Goal: Information Seeking & Learning: Check status

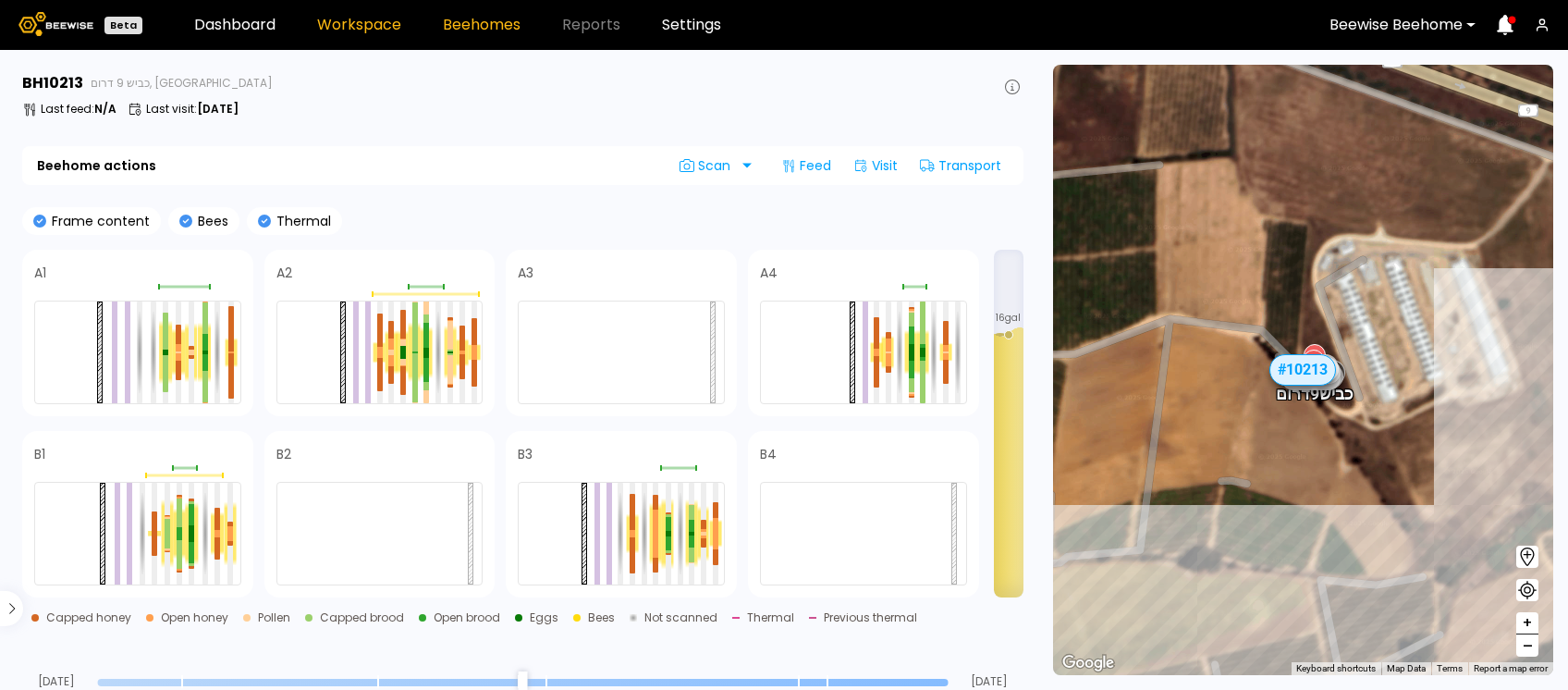
click at [340, 22] on link "Workspace" at bounding box center [359, 24] width 84 height 15
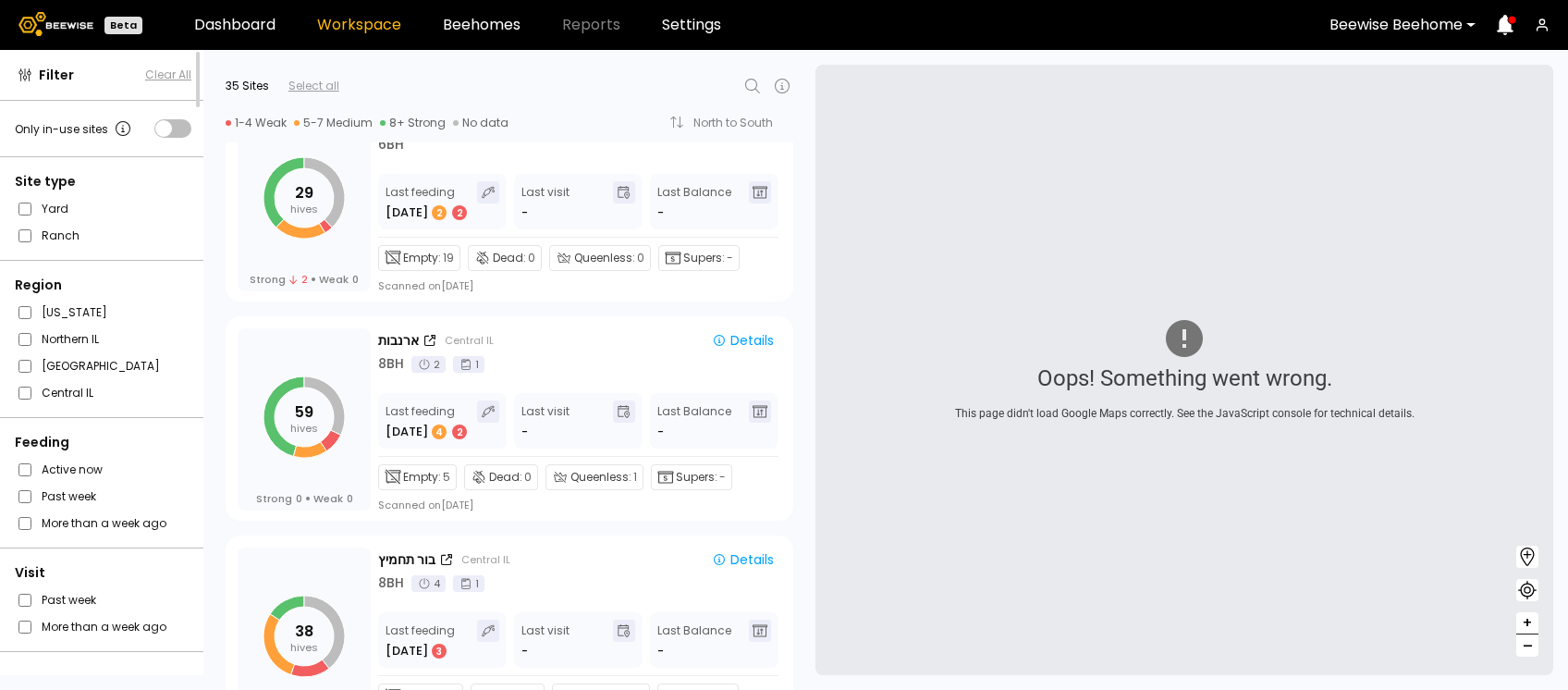
scroll to position [1936, 0]
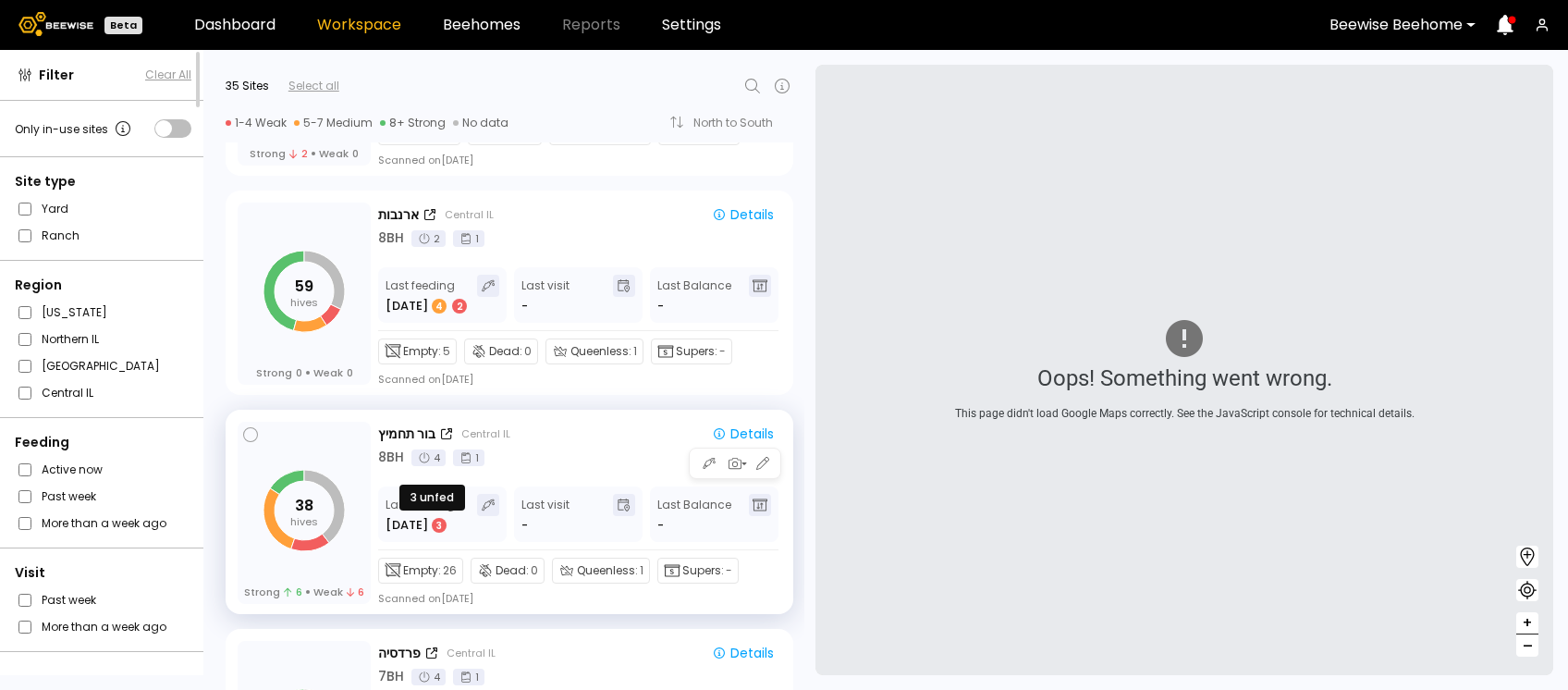
click at [430, 530] on div "3" at bounding box center [439, 525] width 18 height 18
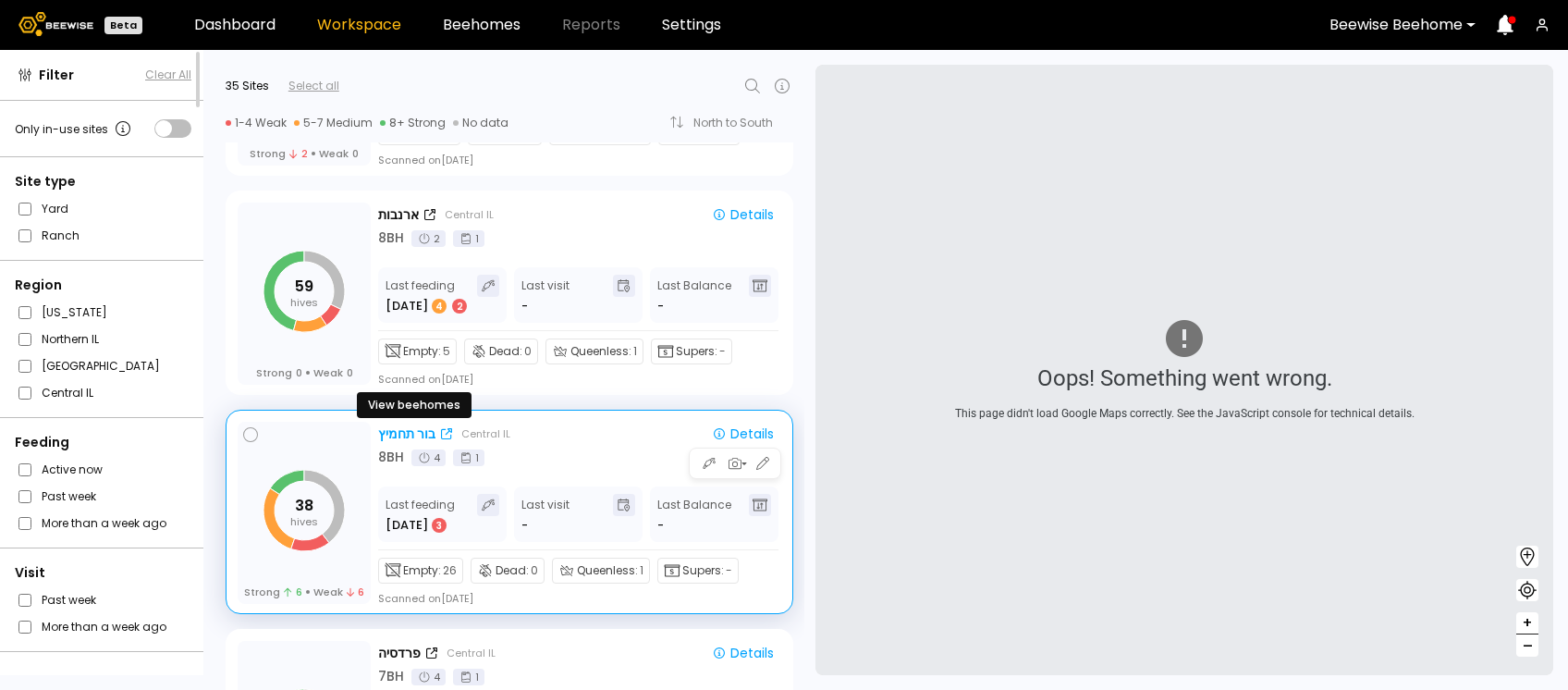
click at [404, 438] on div "בור תחמיץ" at bounding box center [406, 435] width 57 height 19
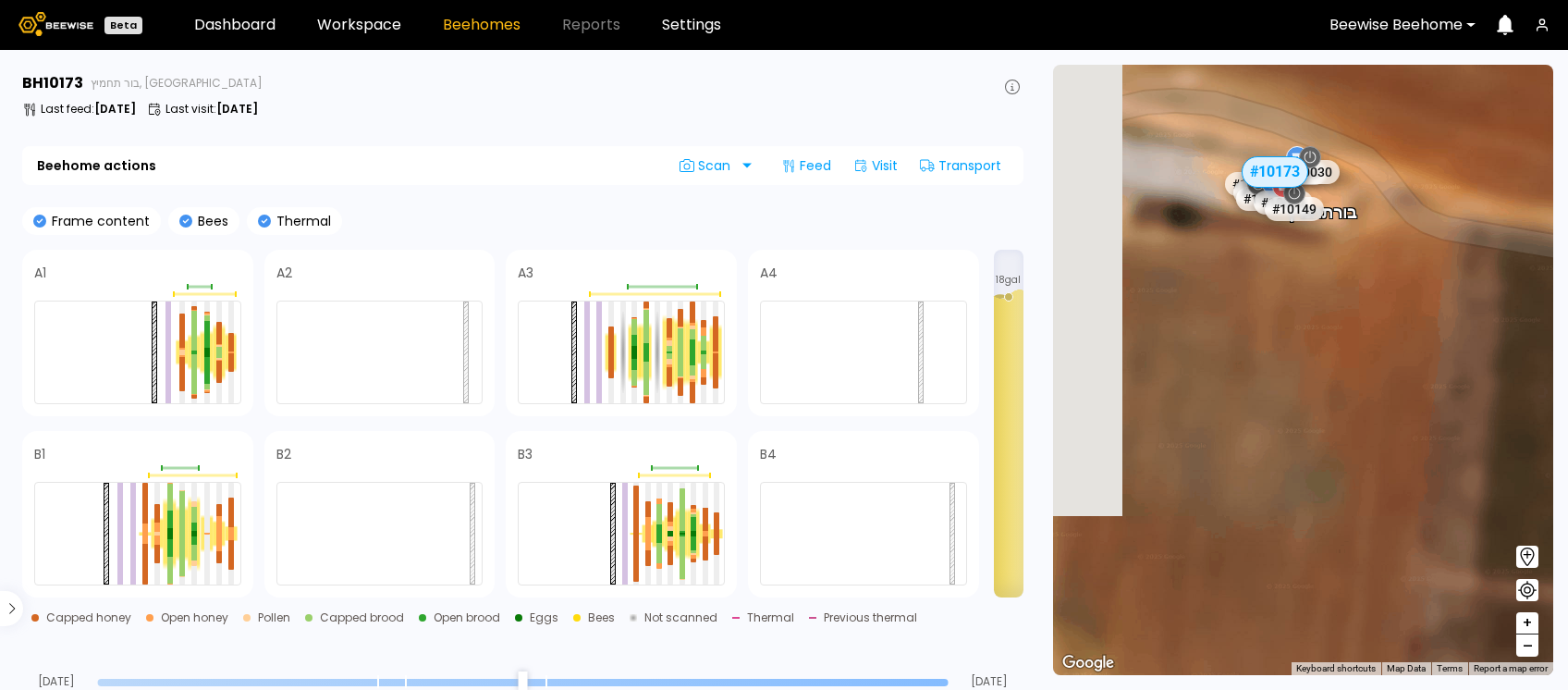
drag, startPoint x: 1233, startPoint y: 369, endPoint x: 1381, endPoint y: 265, distance: 180.9
click at [1381, 265] on div "# 10081 # 10094 # 10108 # 10111 # 10146 # 10153 # 10154 # 10204 # 10212 # 10067…" at bounding box center [1303, 370] width 500 height 611
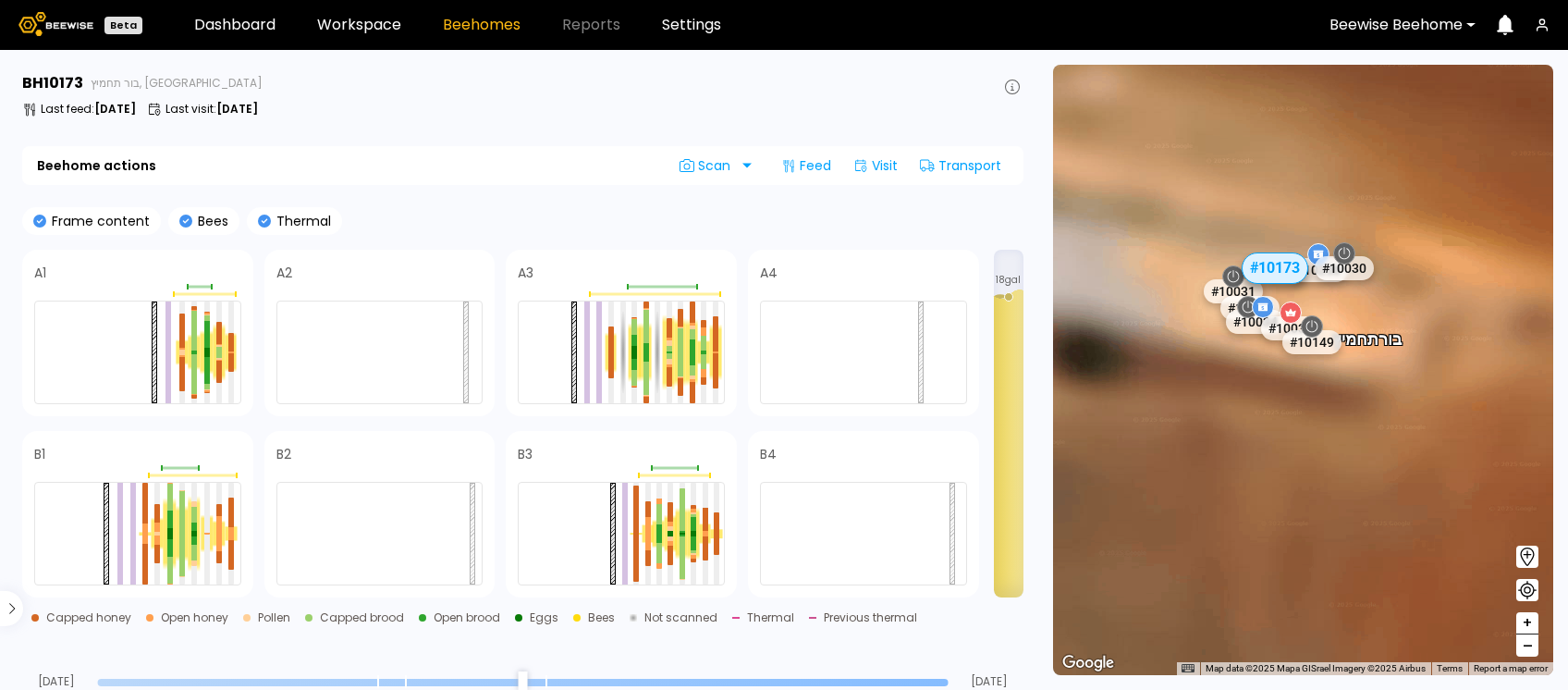
drag, startPoint x: 1349, startPoint y: 217, endPoint x: 1420, endPoint y: 369, distance: 167.8
click at [1420, 369] on div "# 10081 # 10094 # 10108 # 10111 # 10146 # 10153 # 10154 # 10204 # 10212 # 10067…" at bounding box center [1303, 370] width 500 height 611
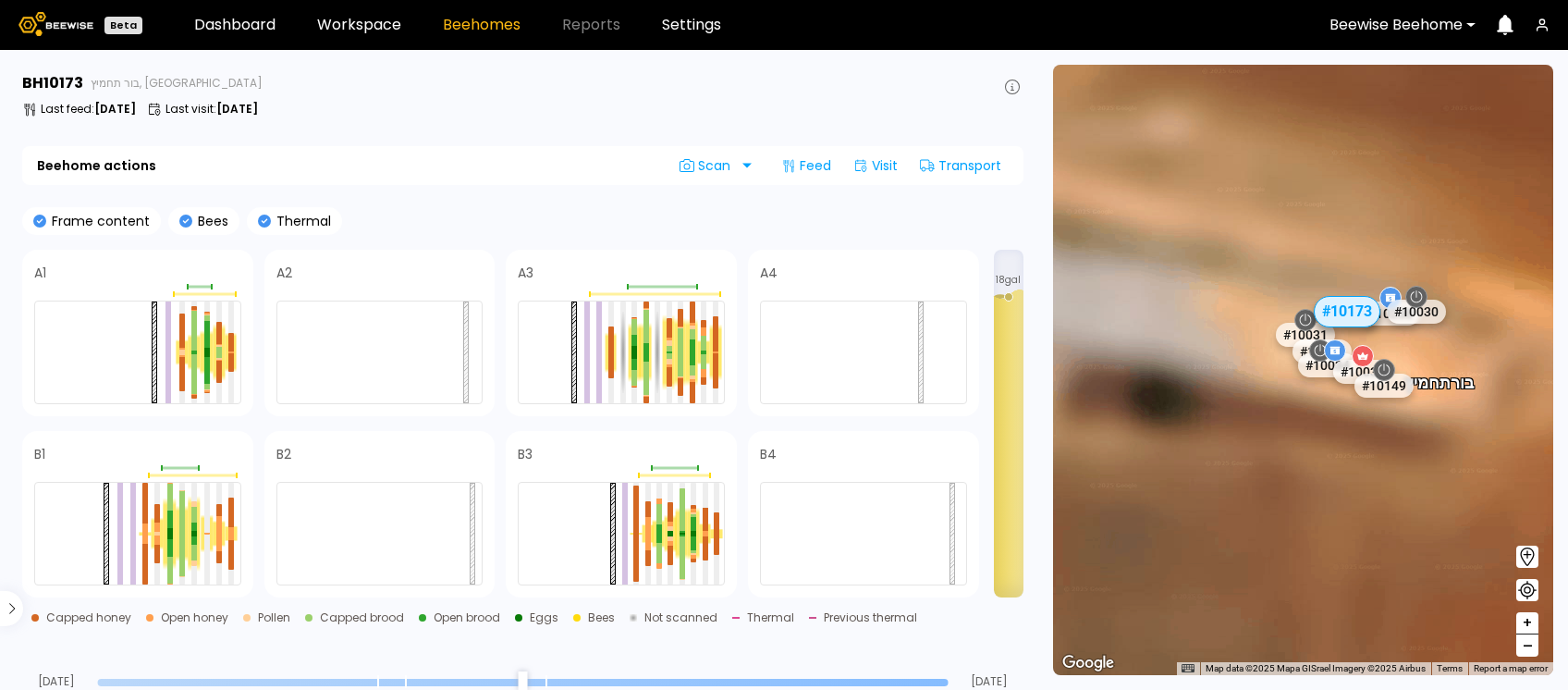
drag, startPoint x: 1324, startPoint y: 315, endPoint x: 1403, endPoint y: 359, distance: 90.4
click at [1403, 359] on div "# 10081 # 10094 # 10108 # 10111 # 10146 # 10153 # 10154 # 10204 # 10212 # 10067…" at bounding box center [1303, 370] width 500 height 611
click at [360, 32] on link "Workspace" at bounding box center [359, 24] width 84 height 15
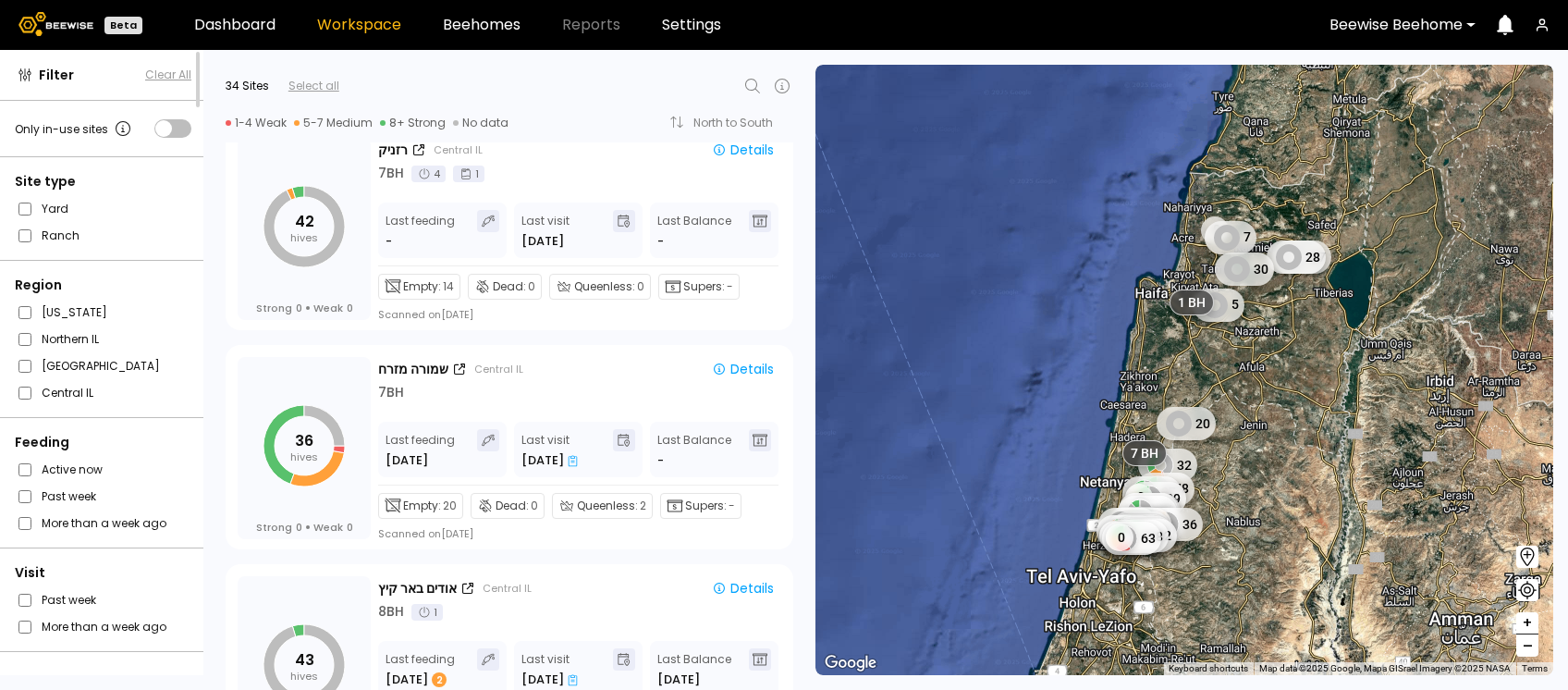
scroll to position [4852, 0]
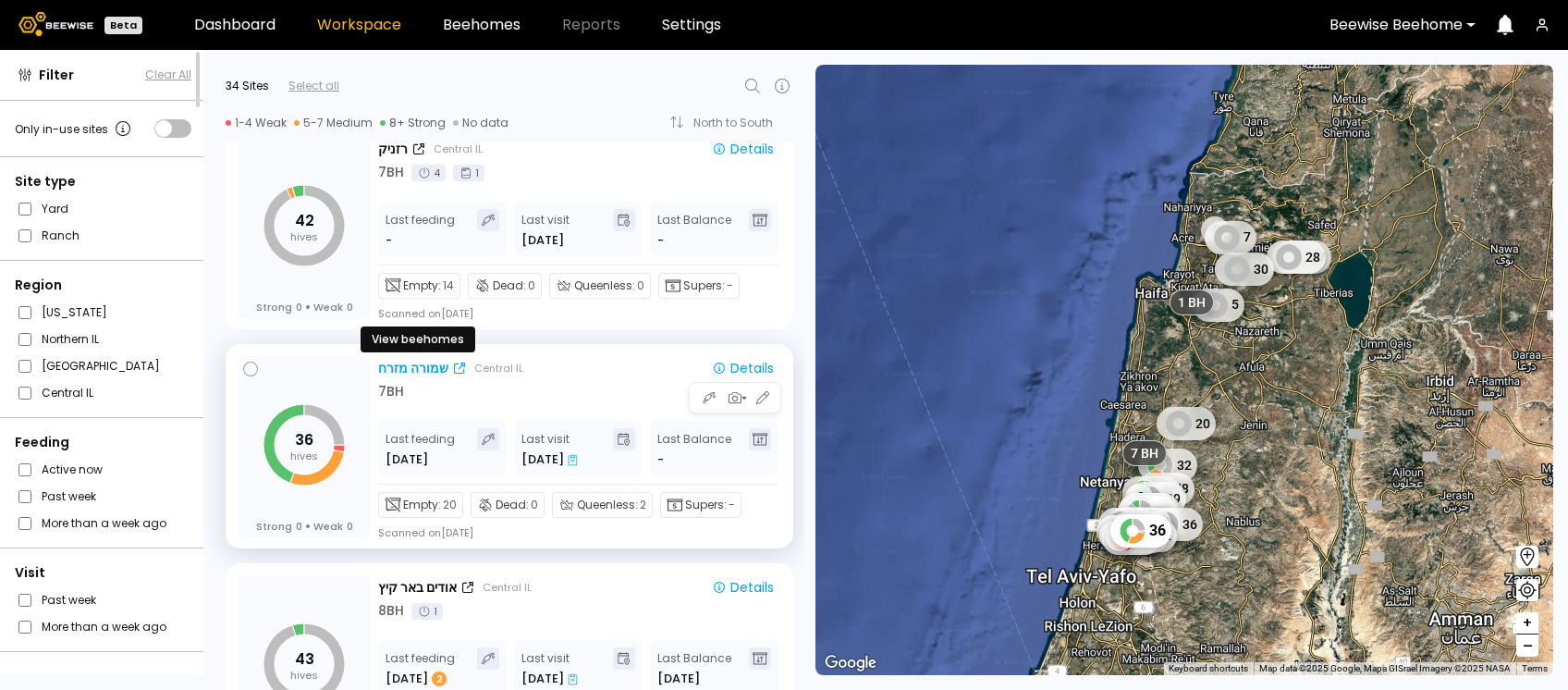
click at [411, 373] on div "שמורה מזרח" at bounding box center [413, 369] width 71 height 19
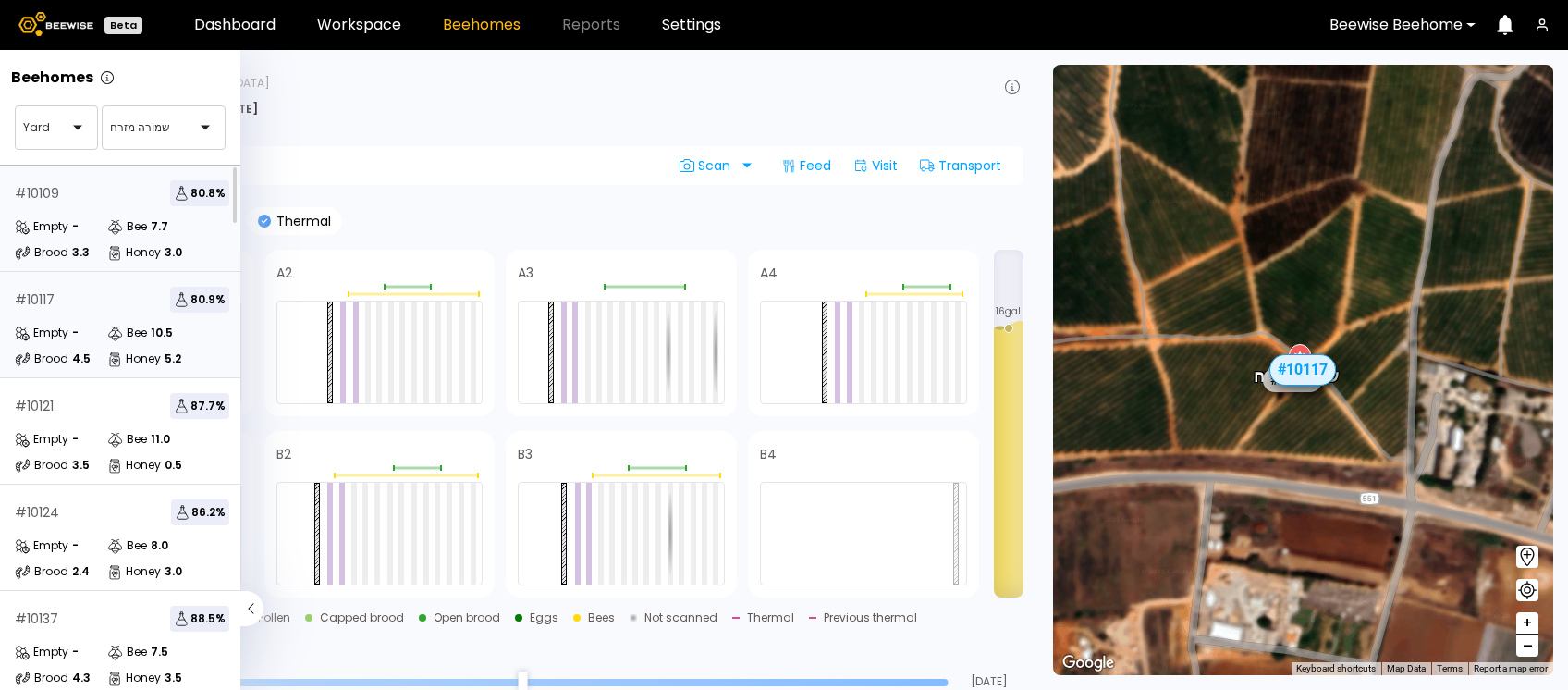
click at [115, 203] on div "# 10109 80.8 %" at bounding box center [122, 193] width 215 height 26
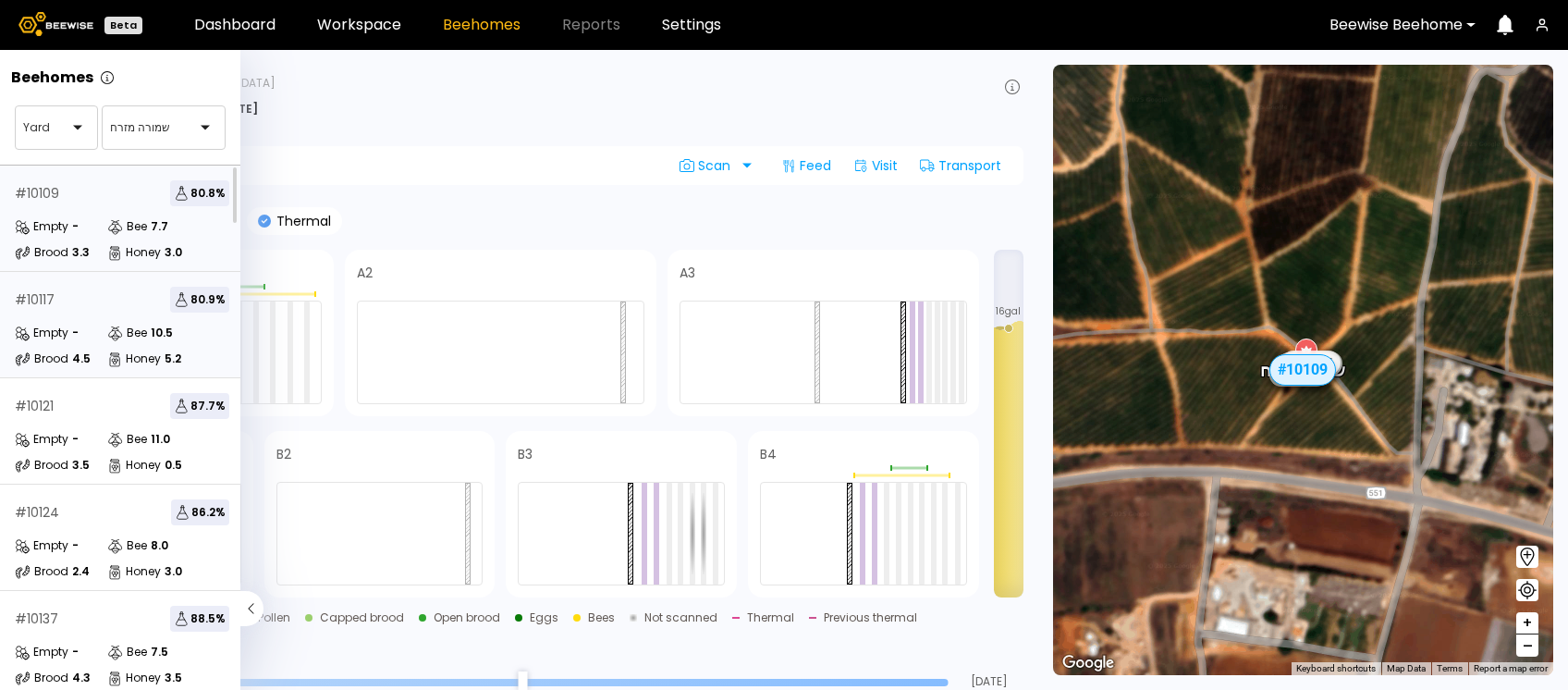
click at [99, 298] on div "# 10117 80.9 %" at bounding box center [122, 299] width 215 height 26
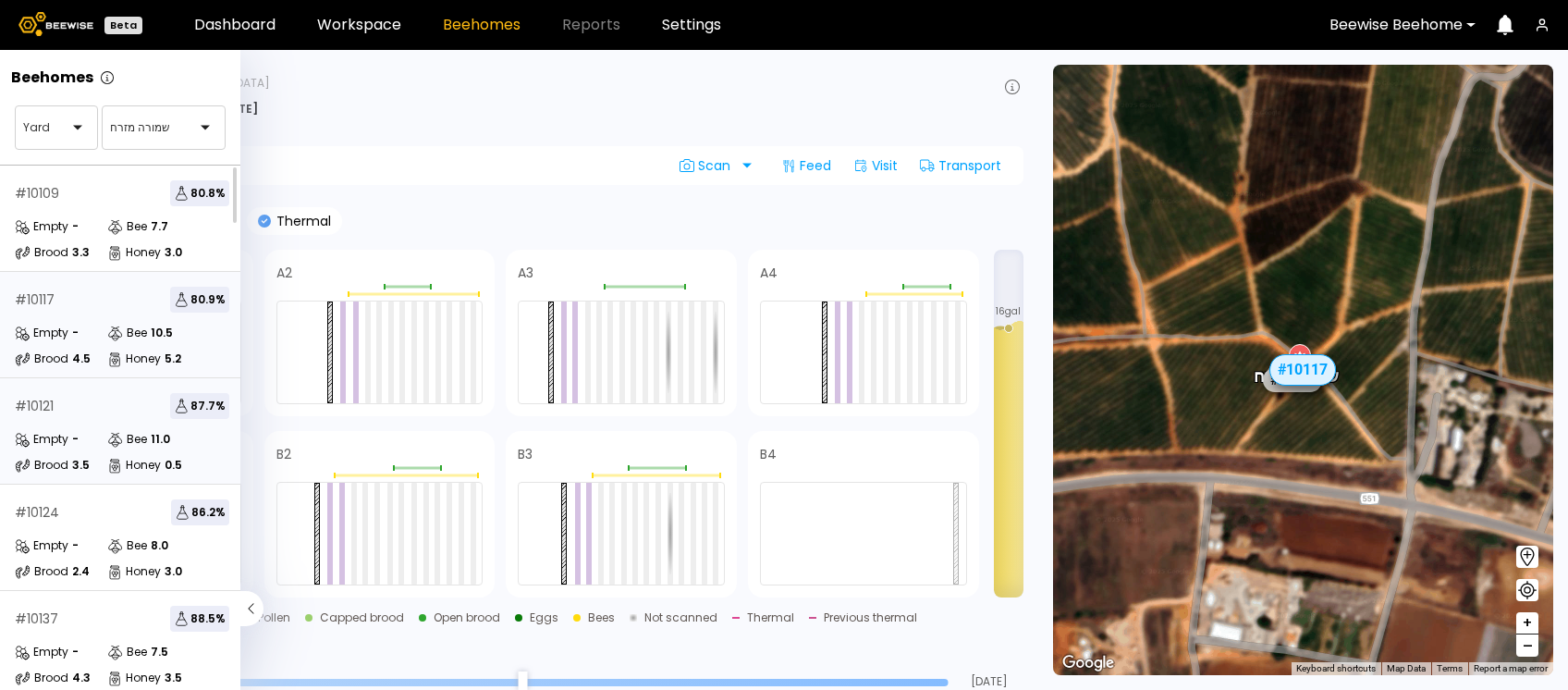
click at [104, 413] on div "# 10121 87.7 %" at bounding box center [122, 405] width 215 height 26
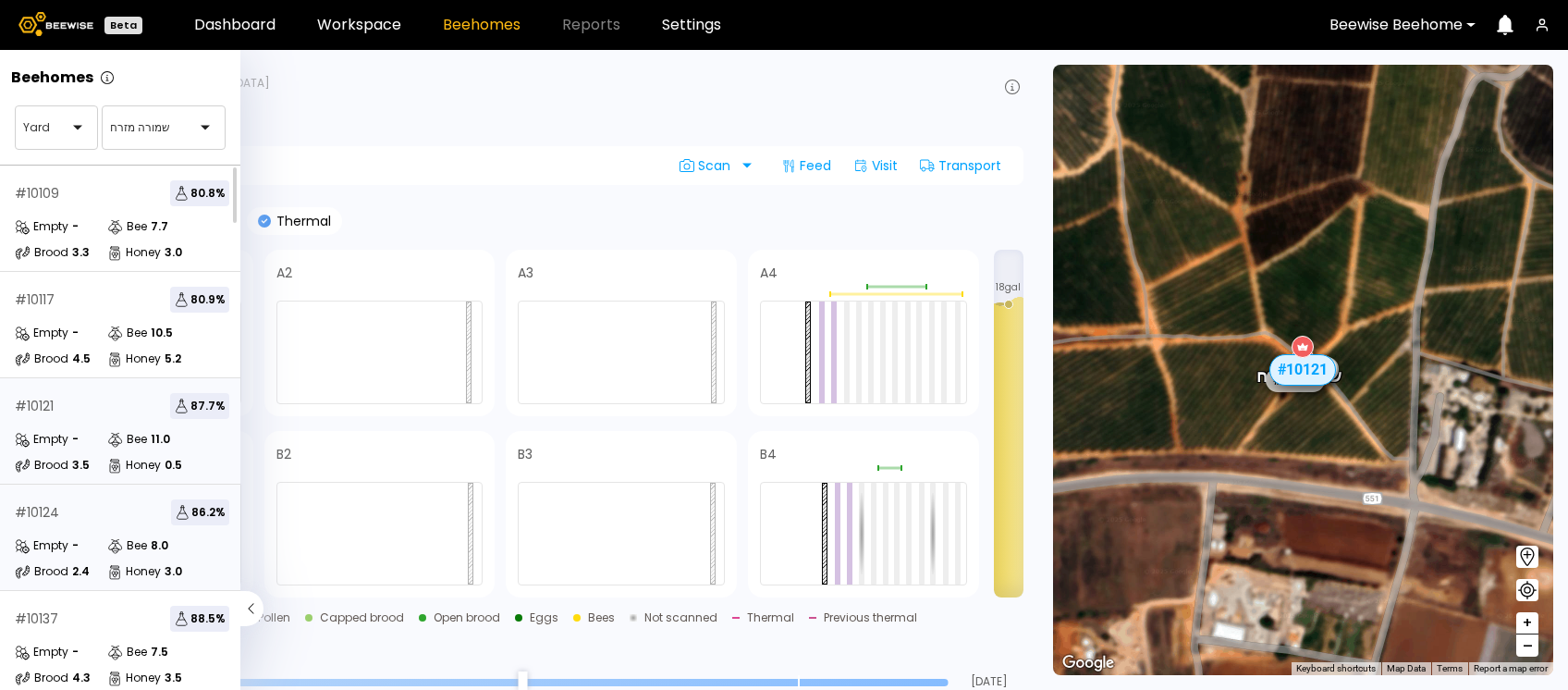
click at [85, 501] on div "# 10124 86.2 %" at bounding box center [122, 512] width 215 height 26
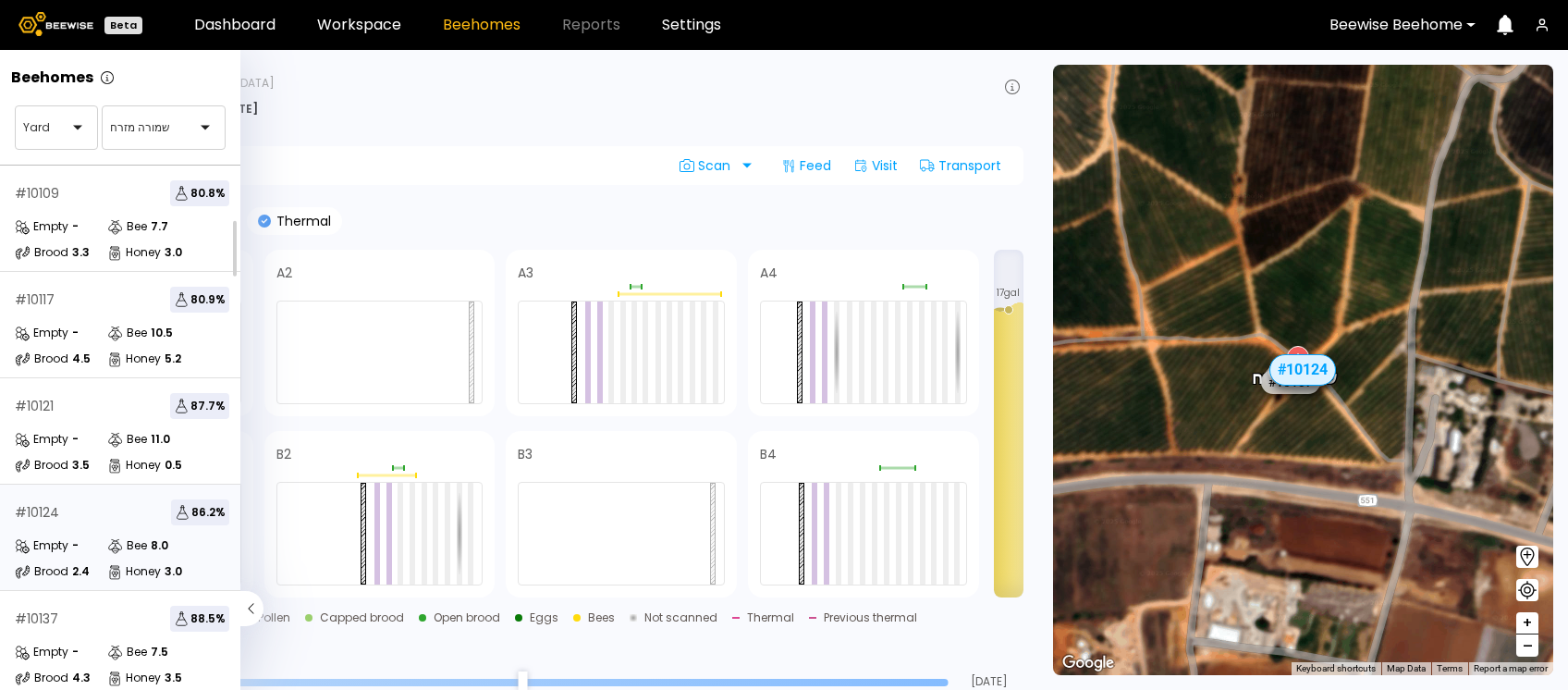
scroll to position [230, 0]
click at [82, 607] on div "# 10244 1 % 78.5 %" at bounding box center [122, 619] width 215 height 26
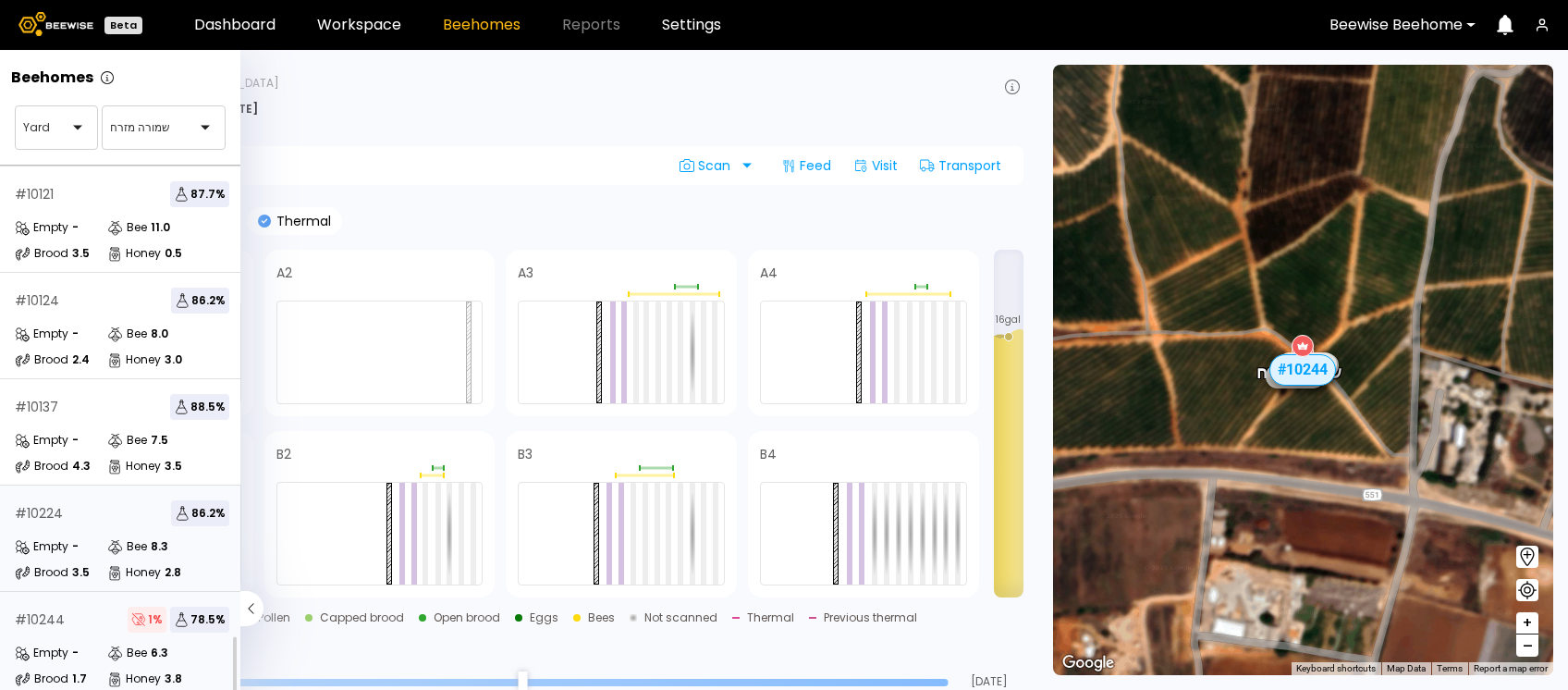
click at [106, 500] on div "# 10224 86.2 %" at bounding box center [122, 513] width 215 height 26
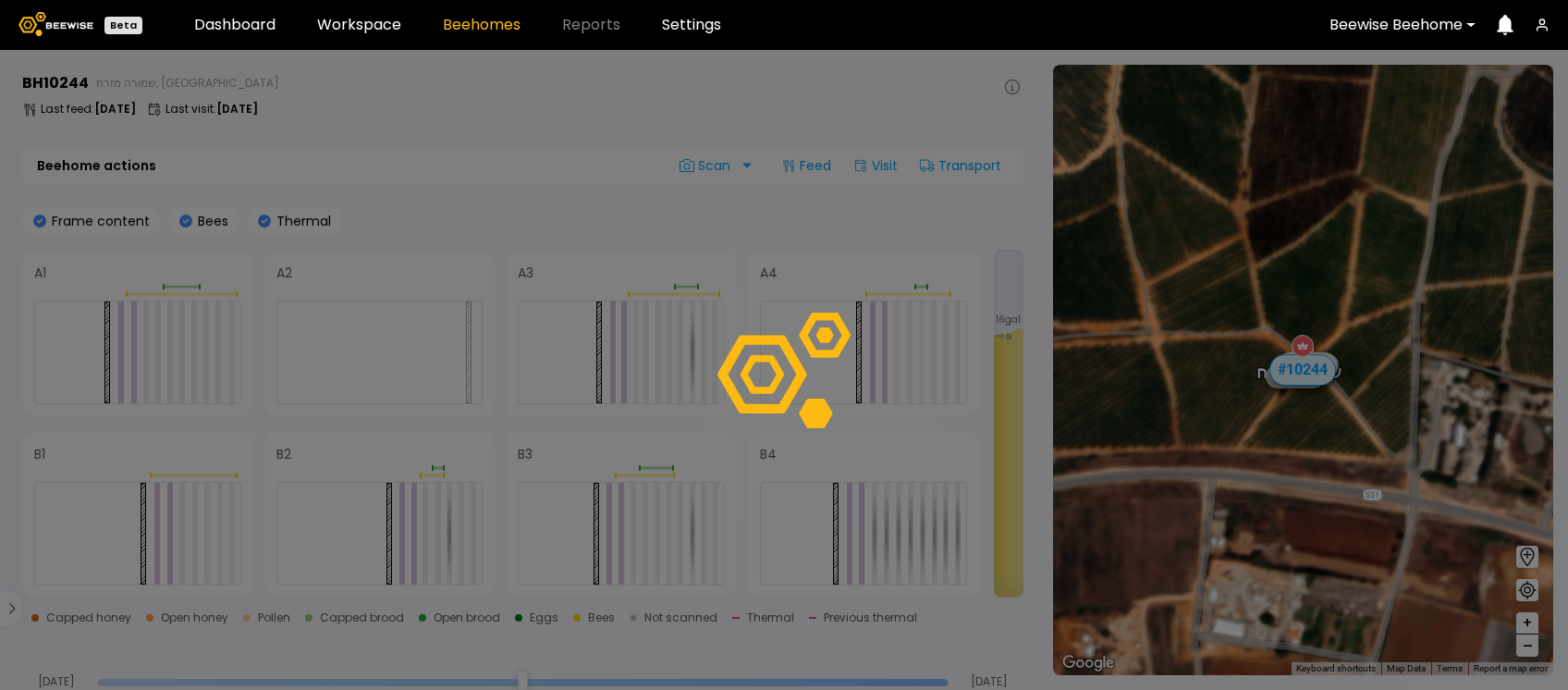
scroll to position [180, 0]
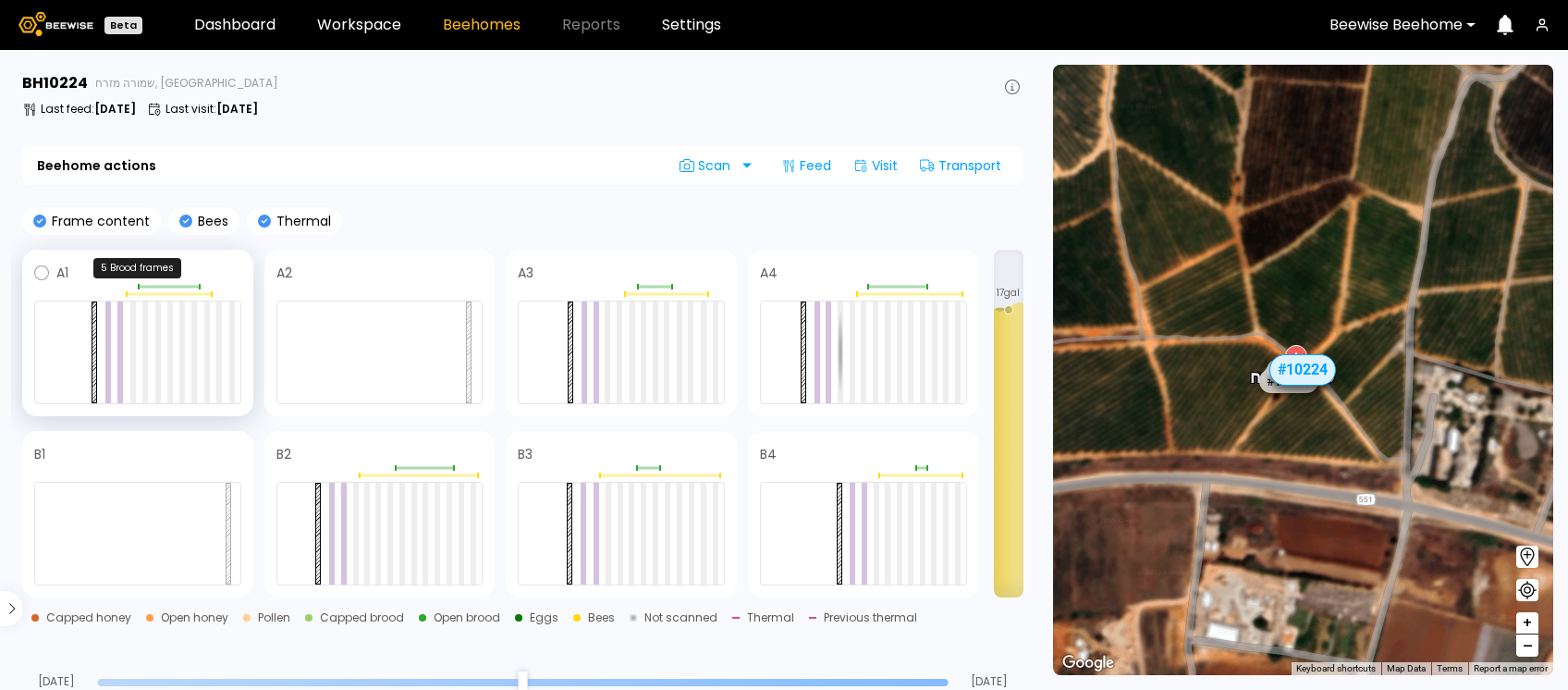
click at [109, 285] on div at bounding box center [137, 287] width 207 height 6
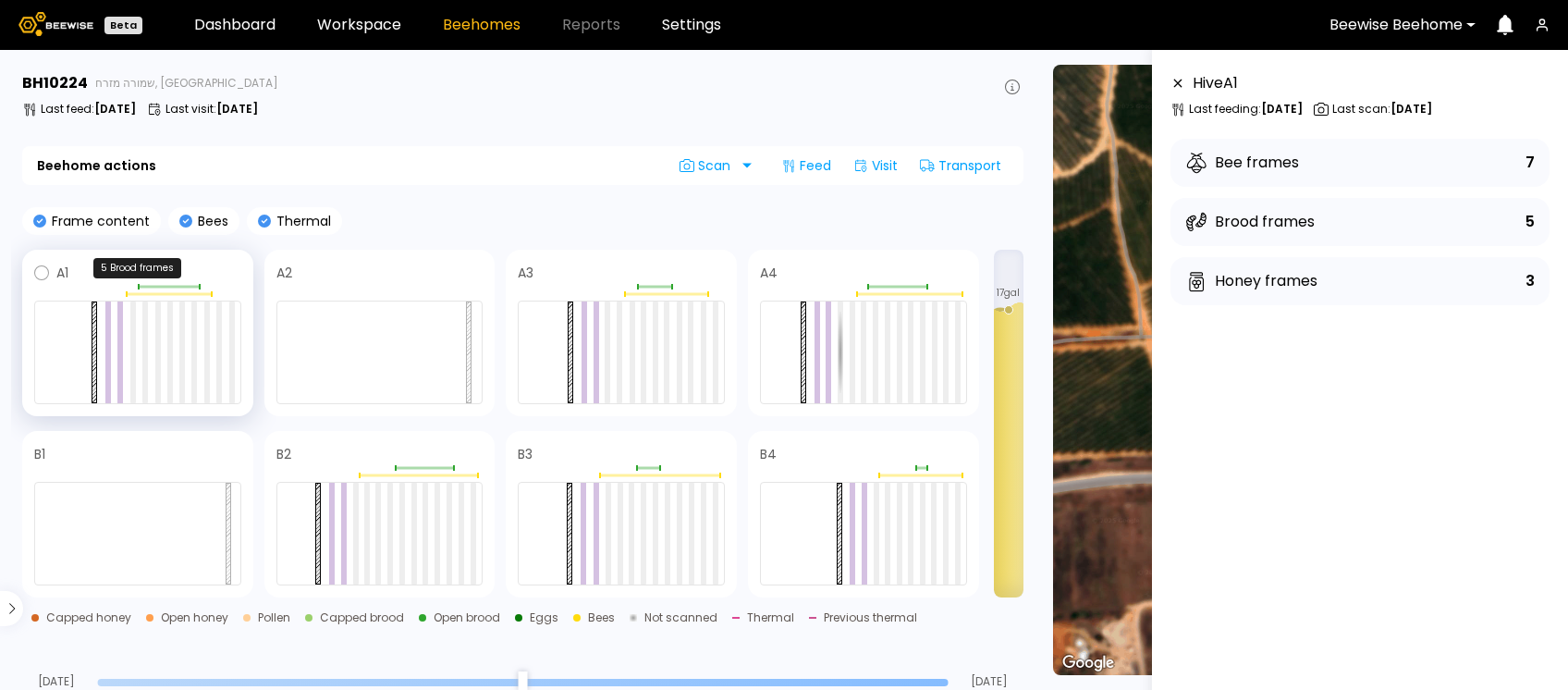
click at [109, 285] on div at bounding box center [137, 287] width 207 height 6
click at [370, 133] on section "BH 10224 שמורה מזרח, [GEOGRAPHIC_DATA] Last feed : [DATE] Last visit : [DATE] B…" at bounding box center [524, 371] width 1027 height 641
click at [363, 22] on link "Workspace" at bounding box center [359, 24] width 84 height 15
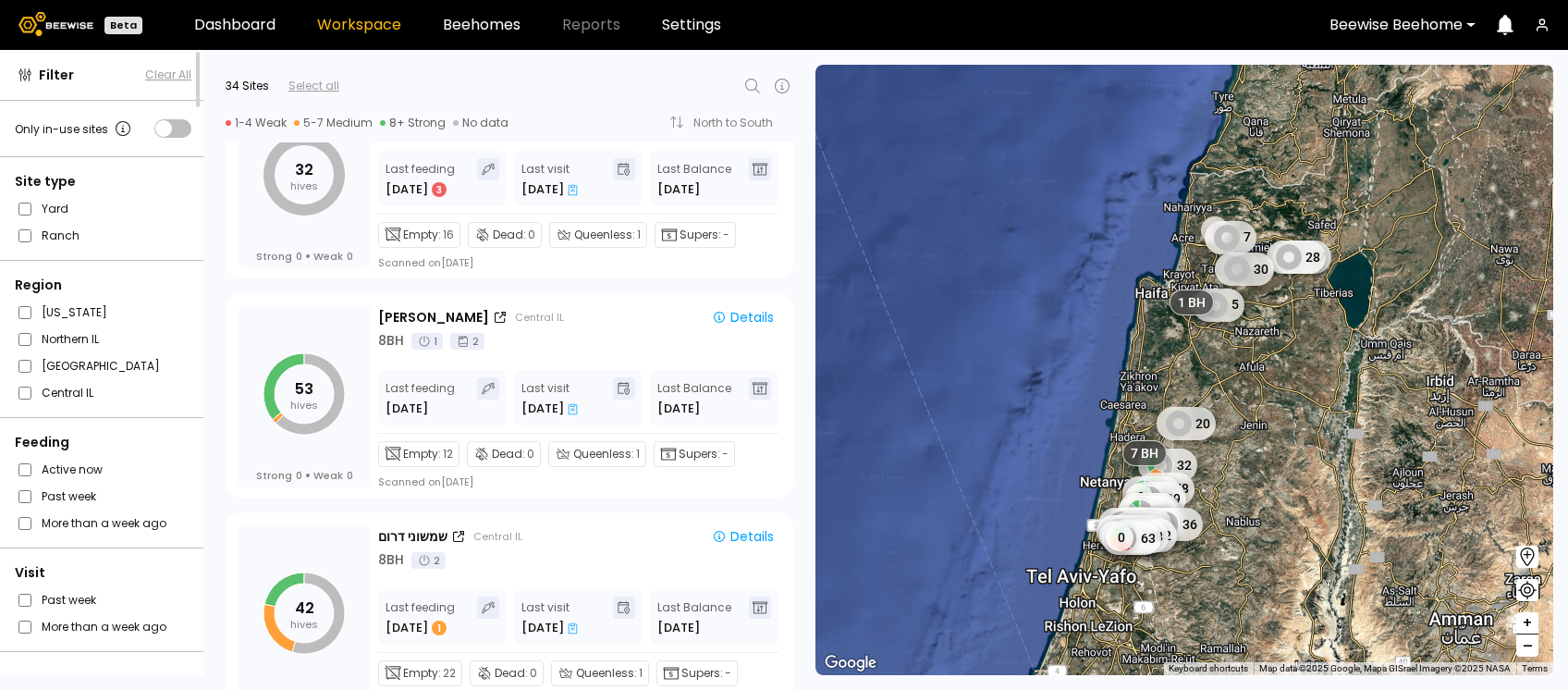
scroll to position [5779, 0]
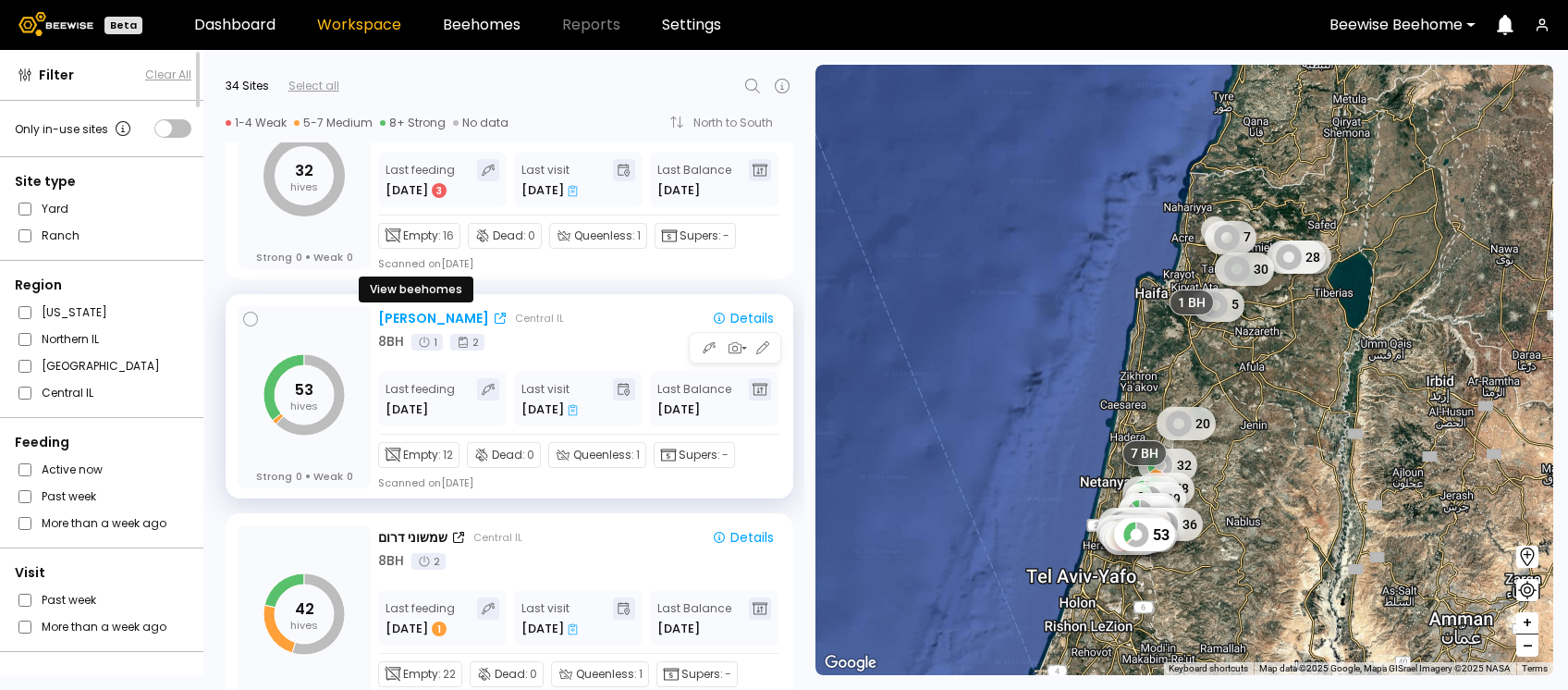
click at [389, 315] on div "[PERSON_NAME]" at bounding box center [433, 318] width 111 height 19
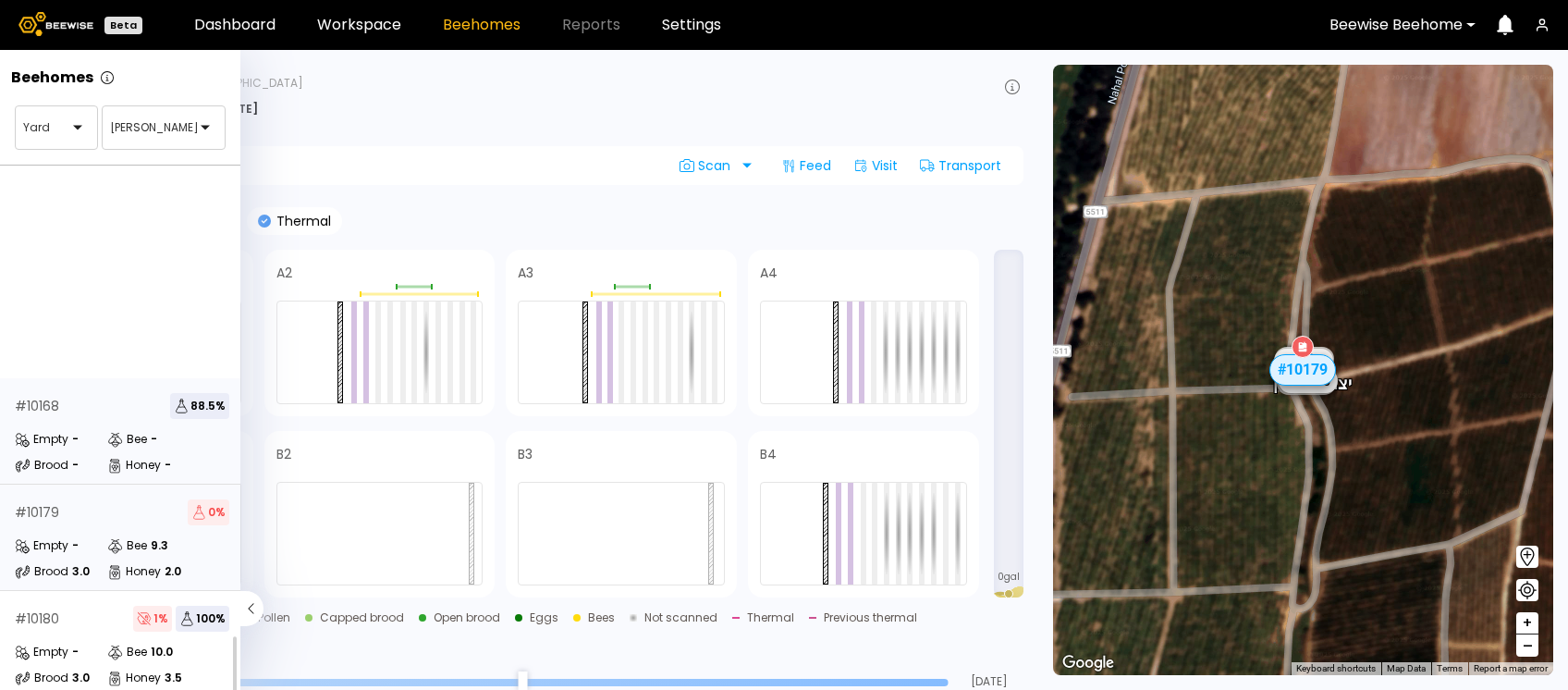
scroll to position [337, 0]
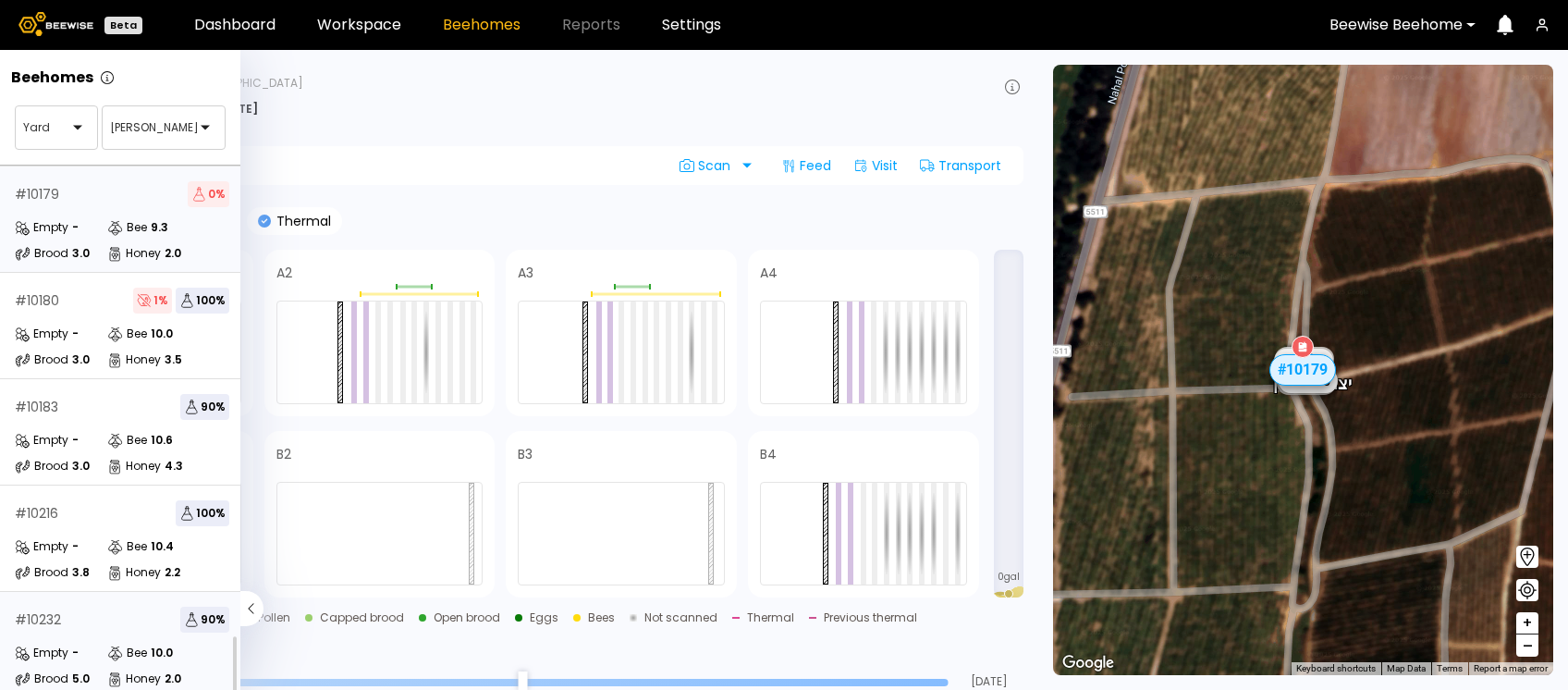
click at [120, 592] on div "# 10232 90 % Empty - Bee 10.0 Brood 5.0 Honey 2.0" at bounding box center [122, 645] width 244 height 106
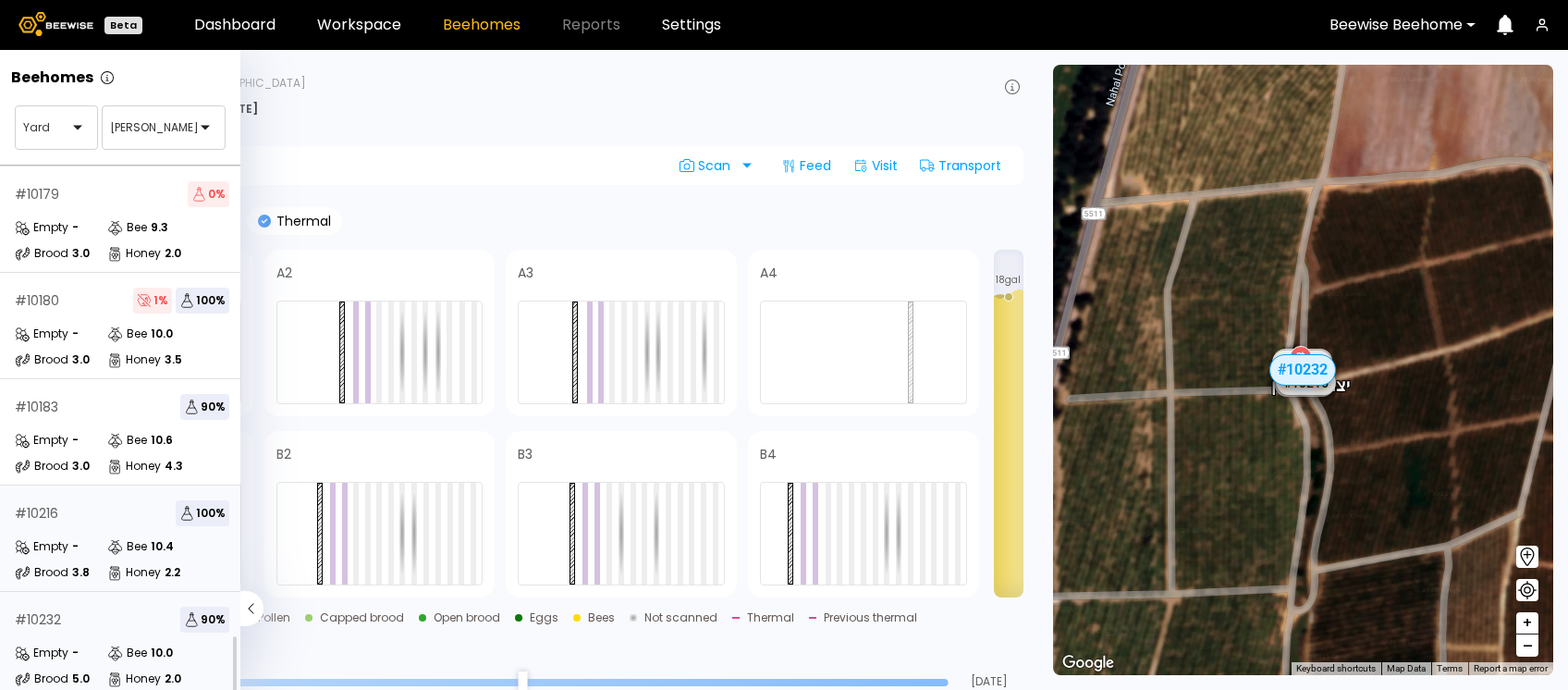
click at [89, 500] on div "# 10216 100 %" at bounding box center [122, 513] width 215 height 26
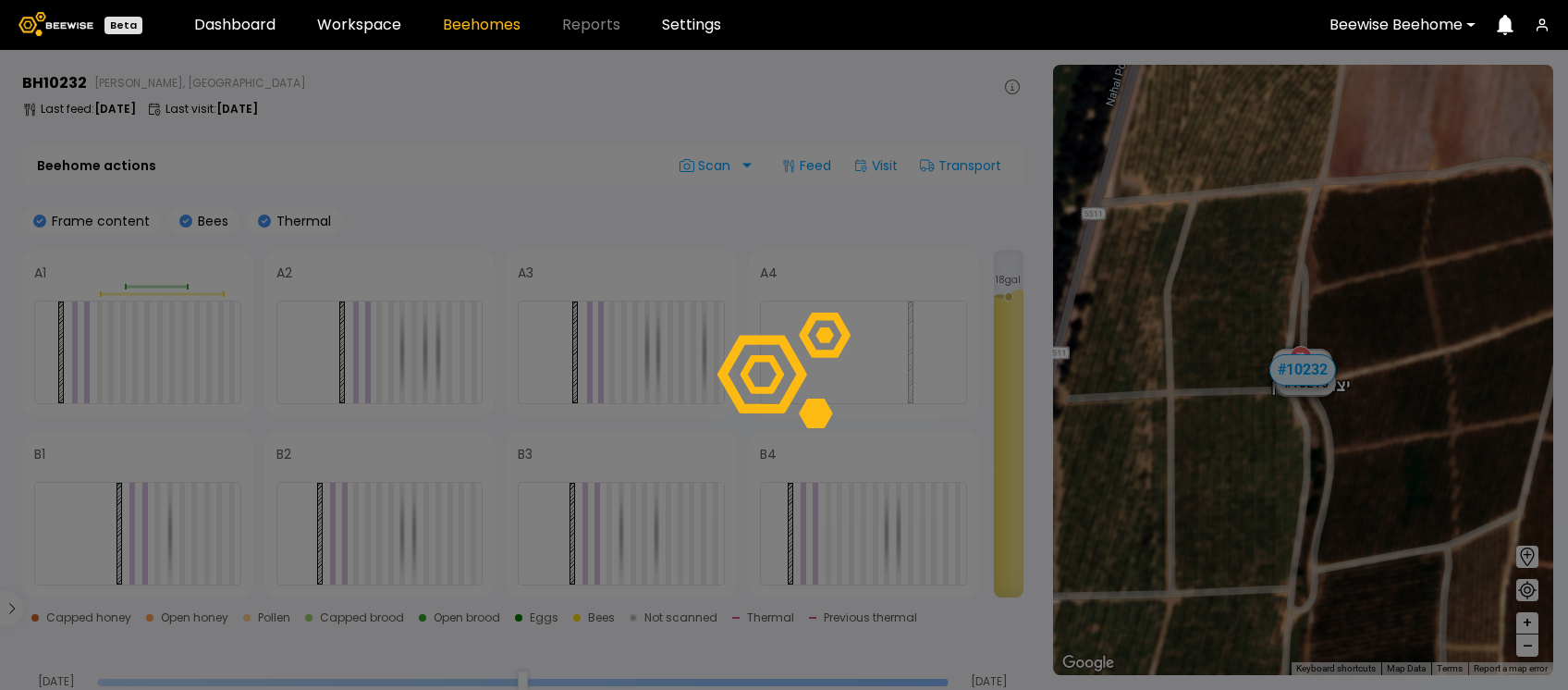
scroll to position [286, 0]
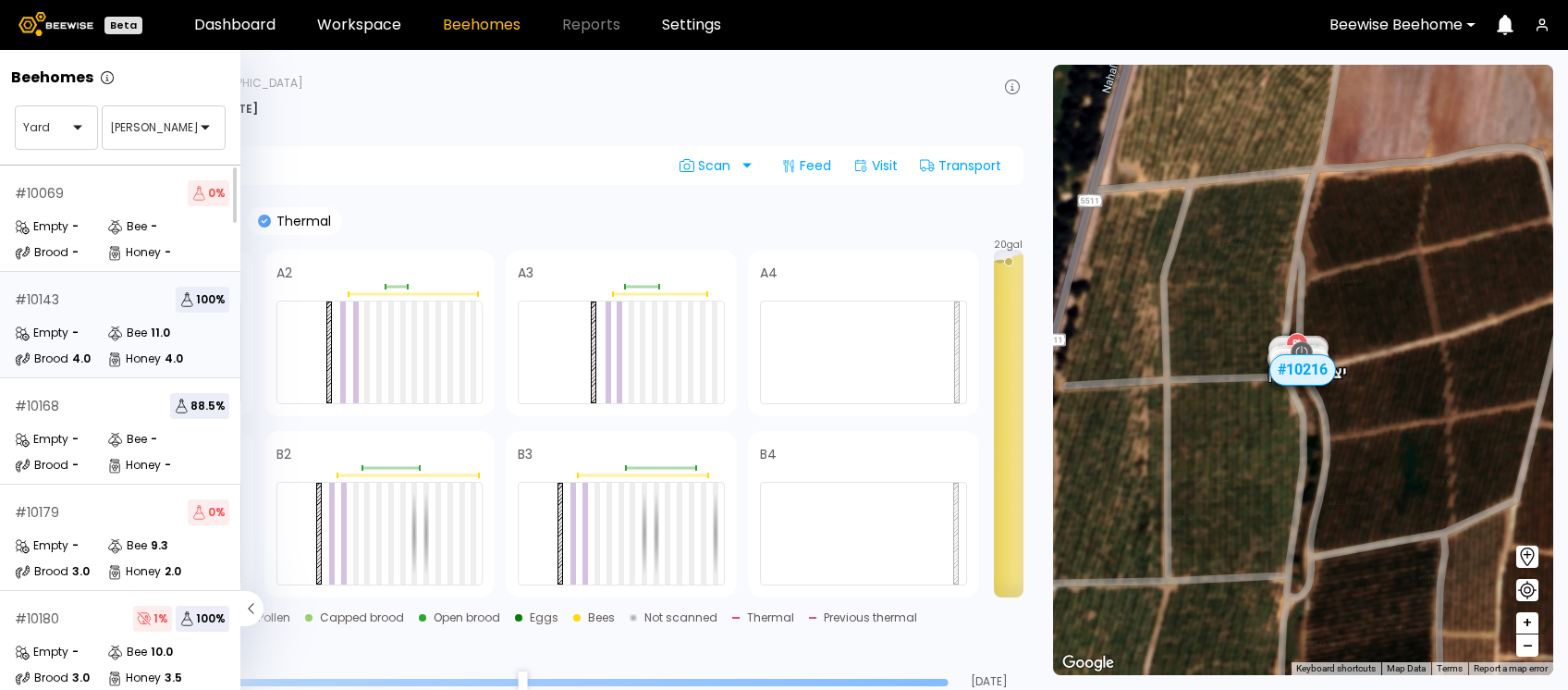
click at [106, 302] on div "# 10143 100 %" at bounding box center [122, 299] width 215 height 26
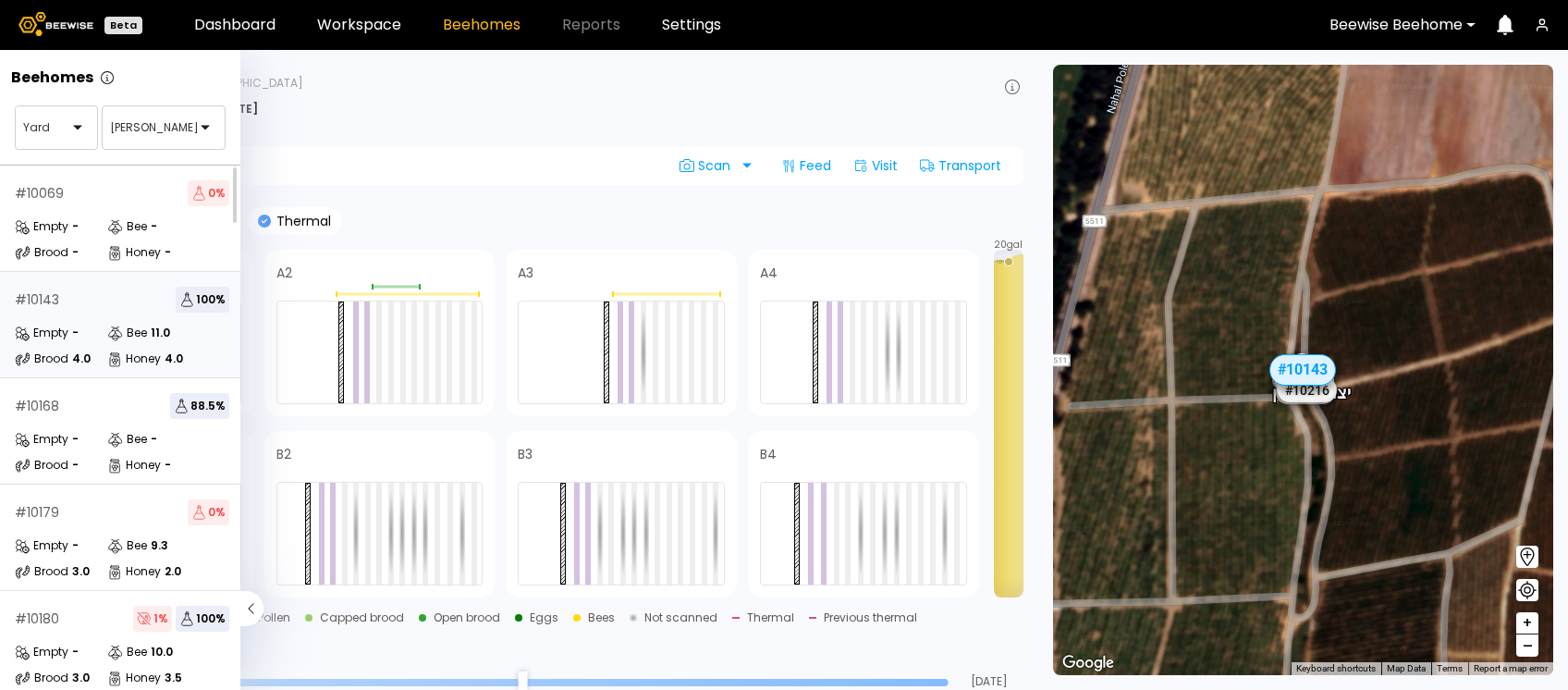
click at [106, 302] on div "# 10143 100 %" at bounding box center [122, 299] width 215 height 26
click at [83, 500] on div "# 10216 100 %" at bounding box center [122, 513] width 215 height 26
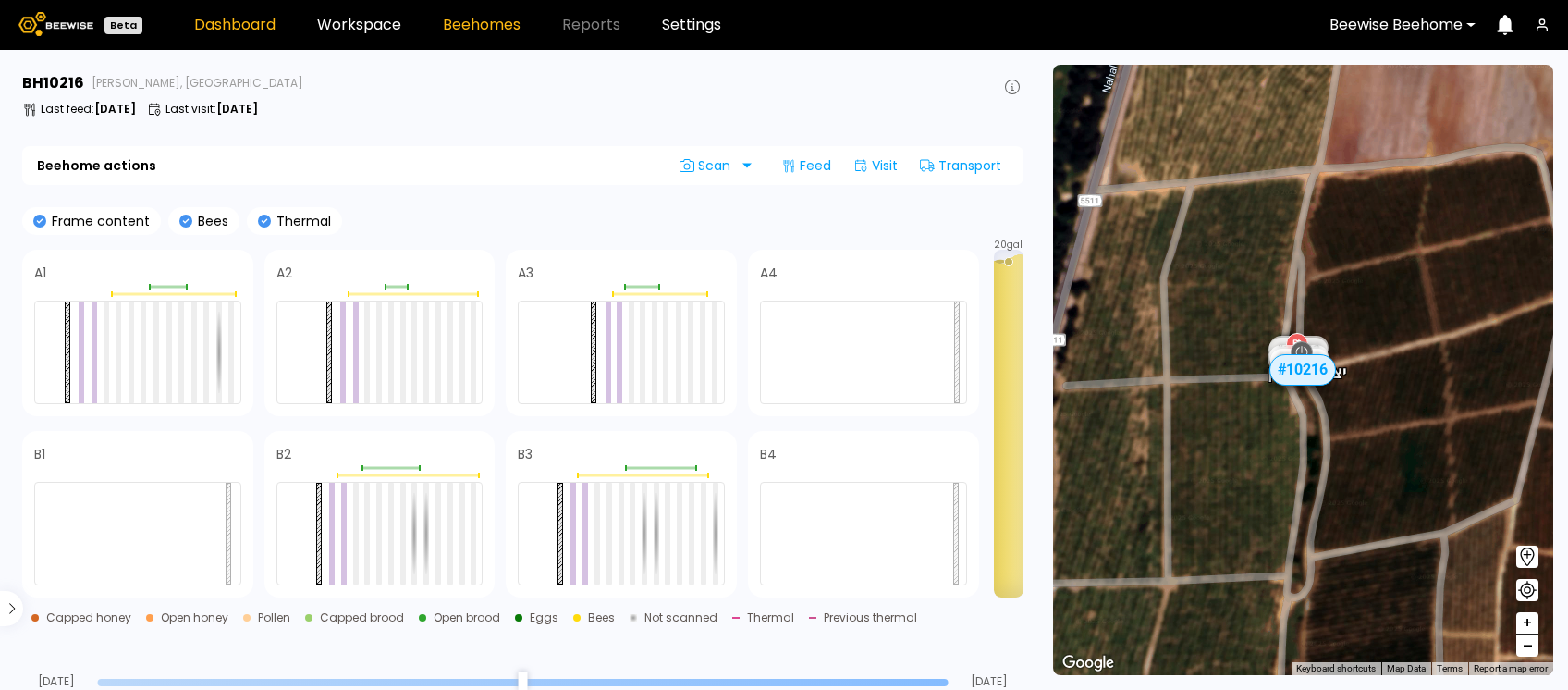
scroll to position [286, 0]
click at [353, 17] on link "Workspace" at bounding box center [359, 24] width 84 height 15
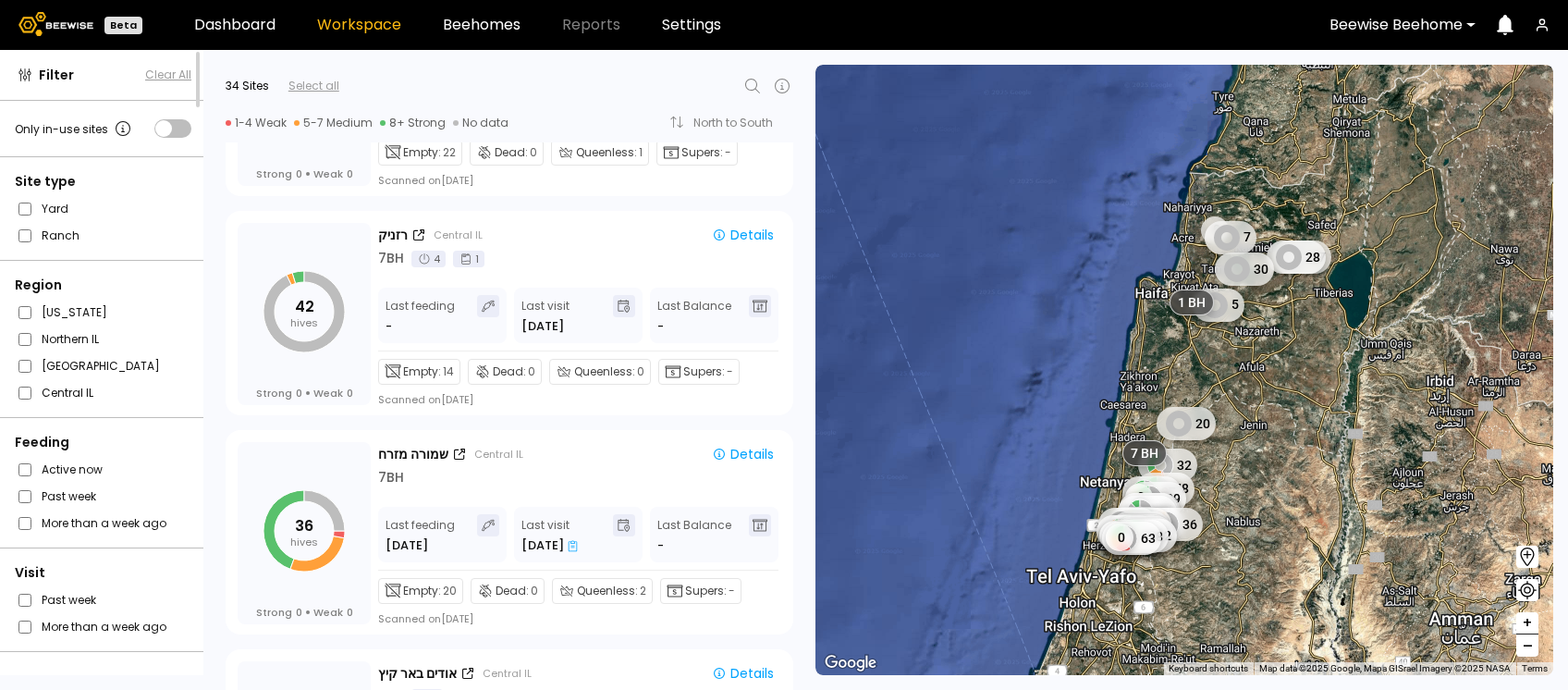
scroll to position [4755, 0]
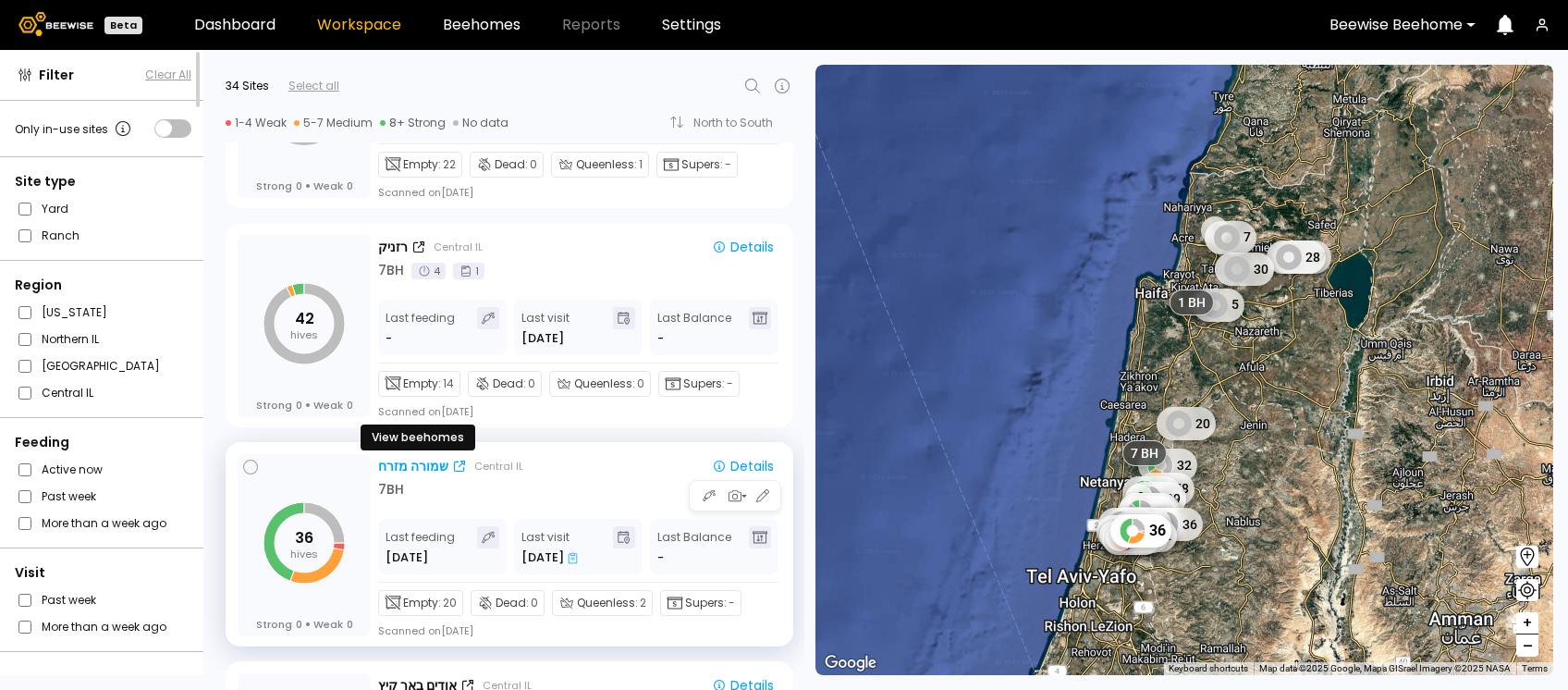
click at [400, 457] on div "שמורה מזרח" at bounding box center [413, 466] width 71 height 19
